Goal: Transaction & Acquisition: Purchase product/service

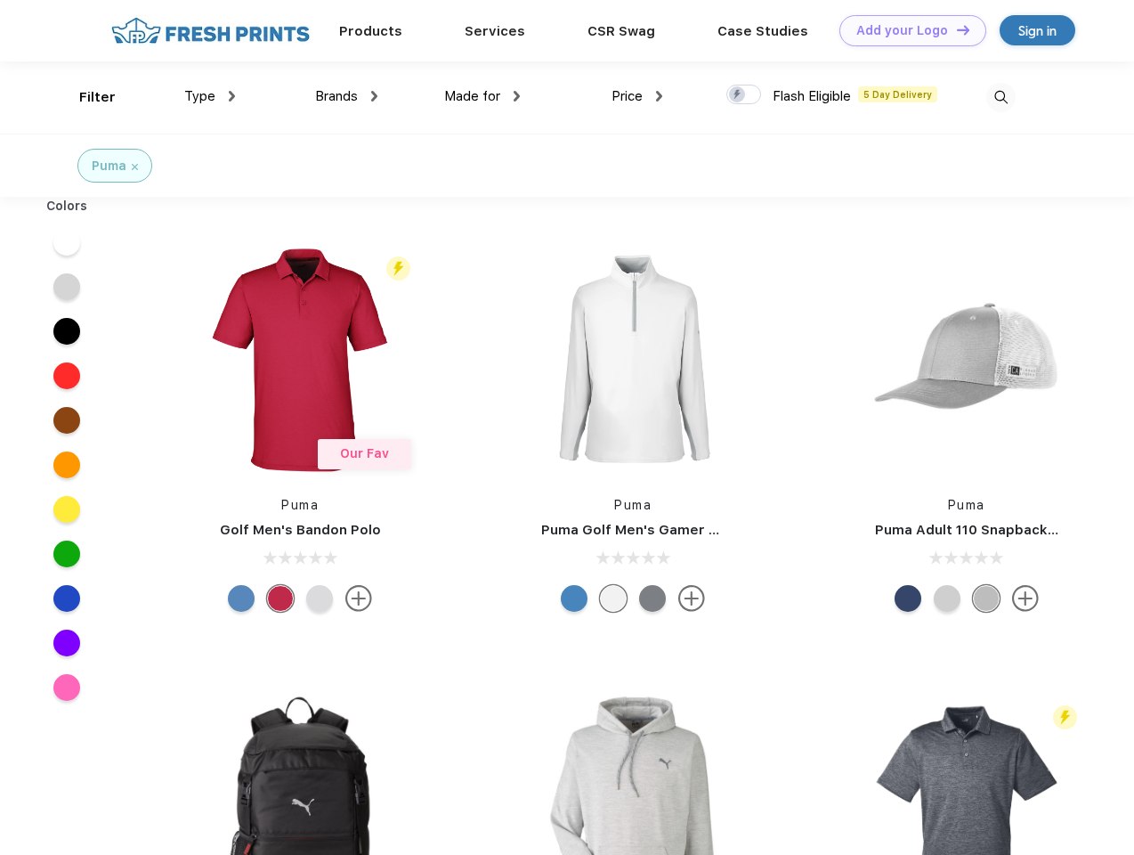
scroll to position [1, 0]
click at [906, 30] on link "Add your Logo Design Tool" at bounding box center [913, 30] width 147 height 31
click at [0, 0] on div "Design Tool" at bounding box center [0, 0] width 0 height 0
click at [955, 29] on link "Add your Logo Design Tool" at bounding box center [913, 30] width 147 height 31
click at [85, 97] on div "Filter" at bounding box center [97, 97] width 37 height 20
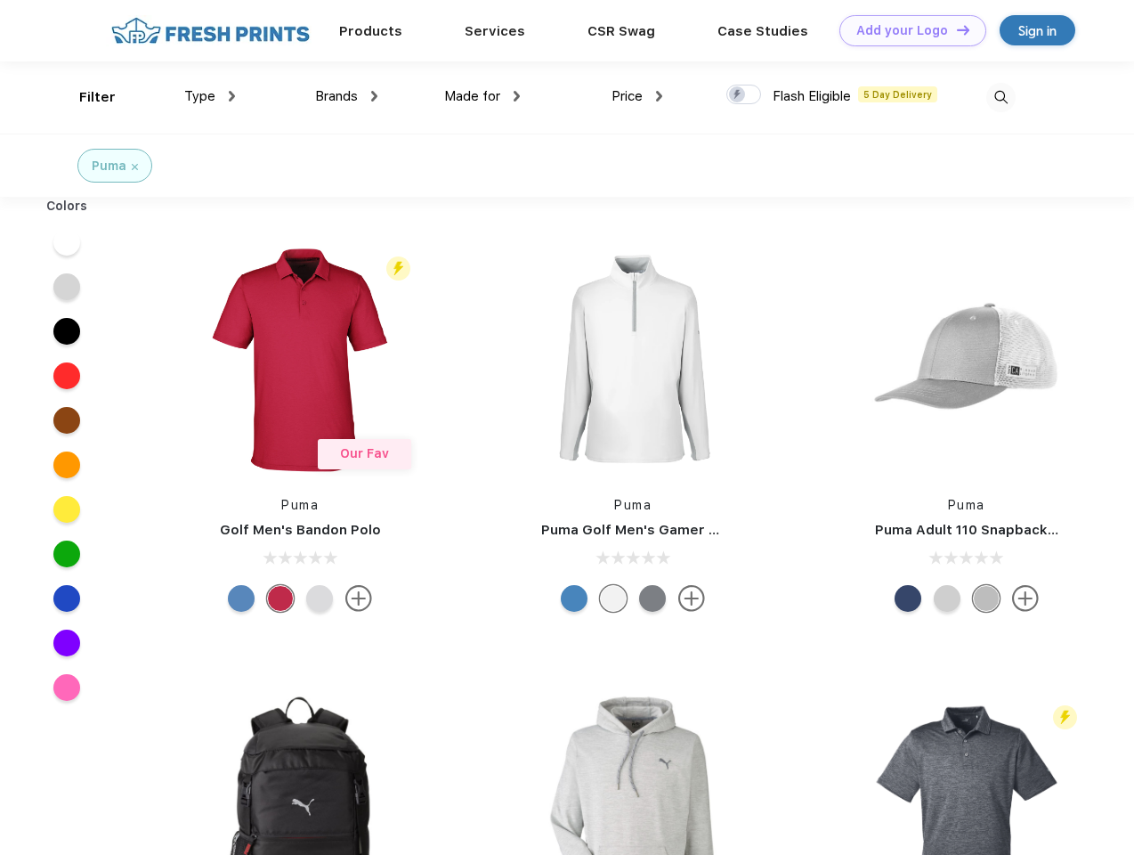
click at [210, 96] on span "Type" at bounding box center [199, 96] width 31 height 16
click at [346, 96] on span "Brands" at bounding box center [336, 96] width 43 height 16
click at [483, 96] on span "Made for" at bounding box center [472, 96] width 56 height 16
click at [638, 96] on span "Price" at bounding box center [627, 96] width 31 height 16
click at [744, 95] on div at bounding box center [744, 95] width 35 height 20
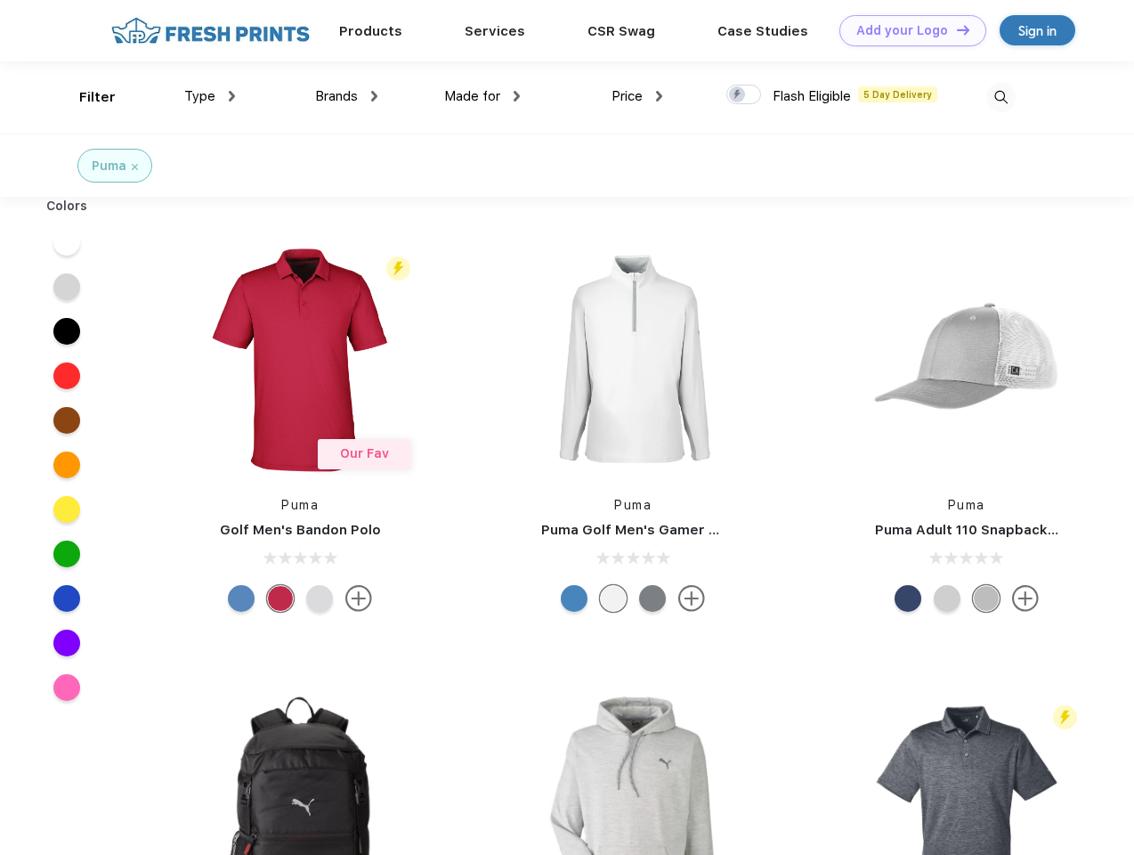
click at [738, 95] on input "checkbox" at bounding box center [733, 90] width 12 height 12
click at [1001, 97] on img at bounding box center [1001, 97] width 29 height 29
